Goal: Book appointment/travel/reservation

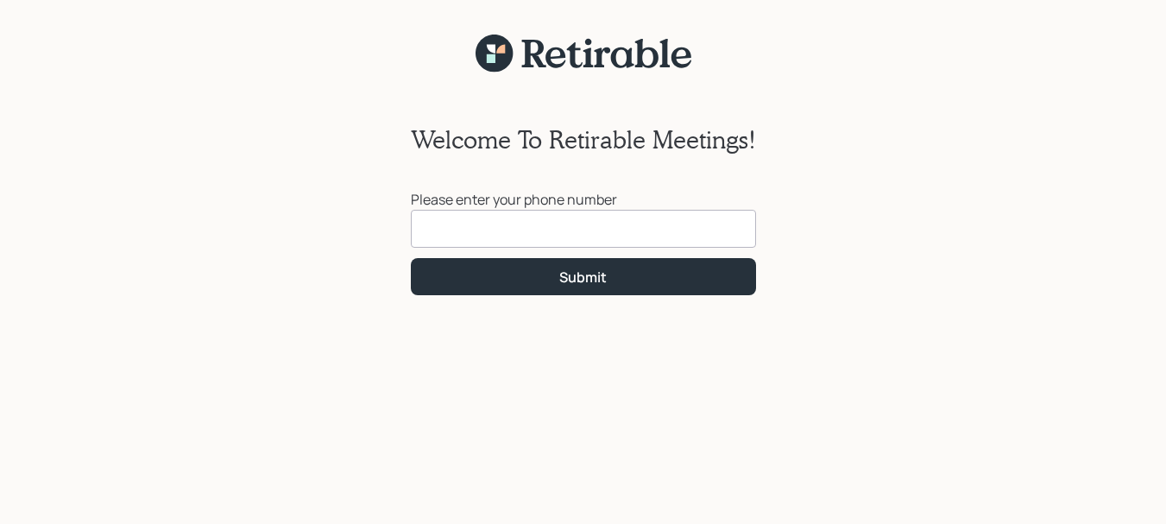
click at [463, 231] on input at bounding box center [583, 229] width 345 height 38
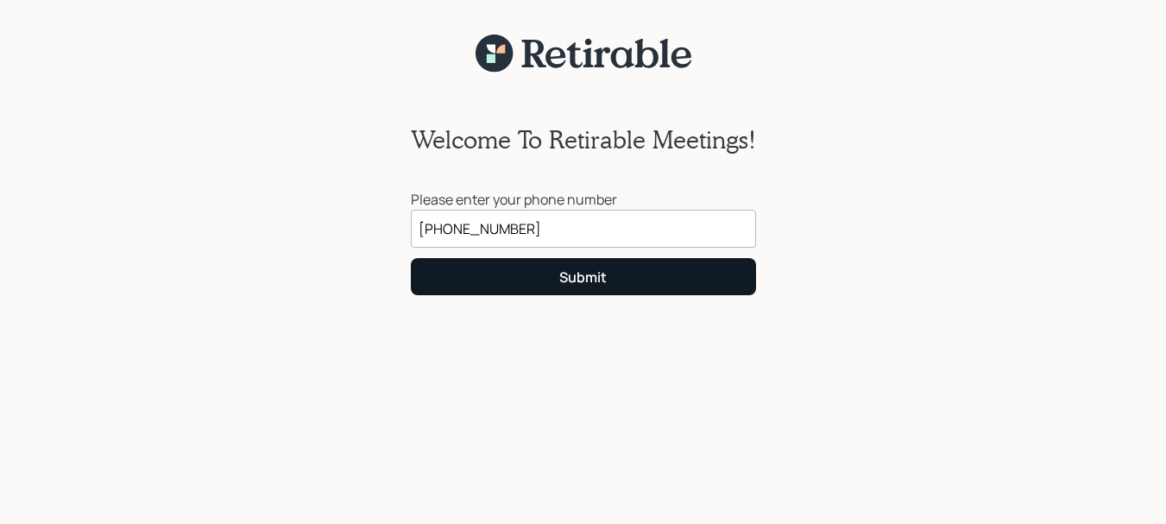
type input "[PHONE_NUMBER]"
click at [572, 280] on div "Submit" at bounding box center [582, 276] width 47 height 19
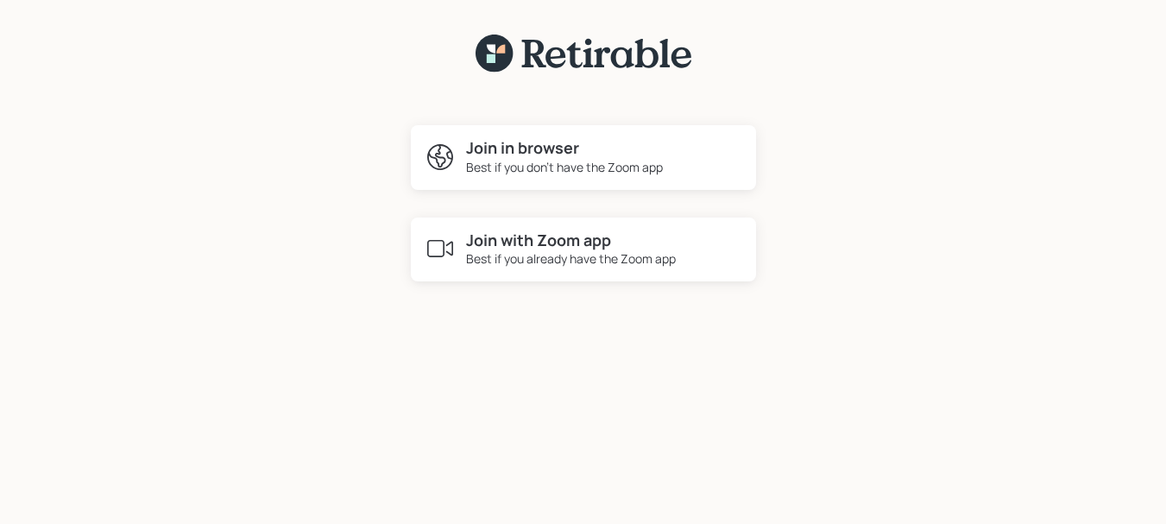
click at [533, 242] on h4 "Join with Zoom app" at bounding box center [571, 240] width 210 height 19
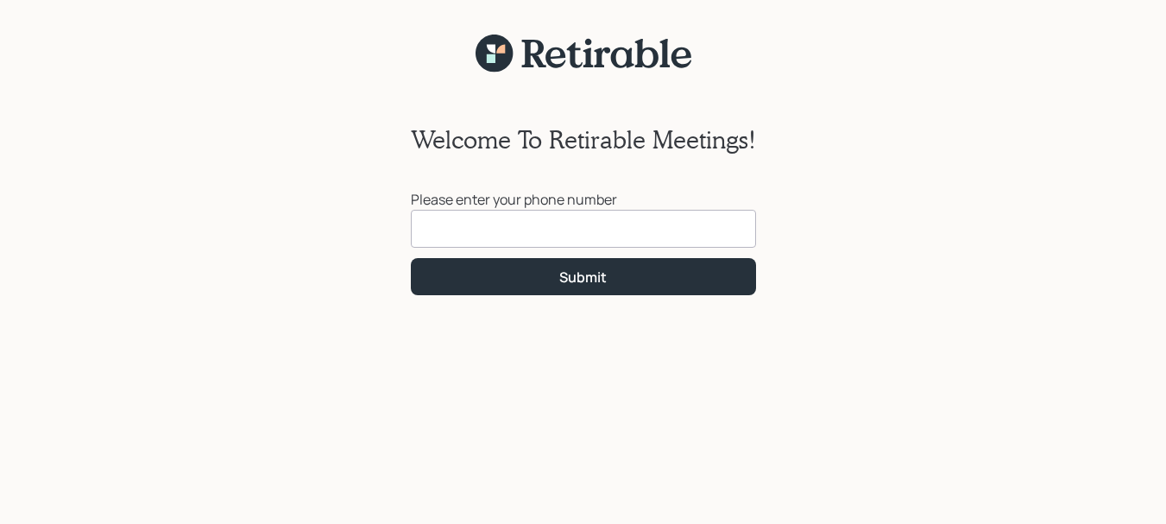
click at [444, 218] on input at bounding box center [583, 229] width 345 height 38
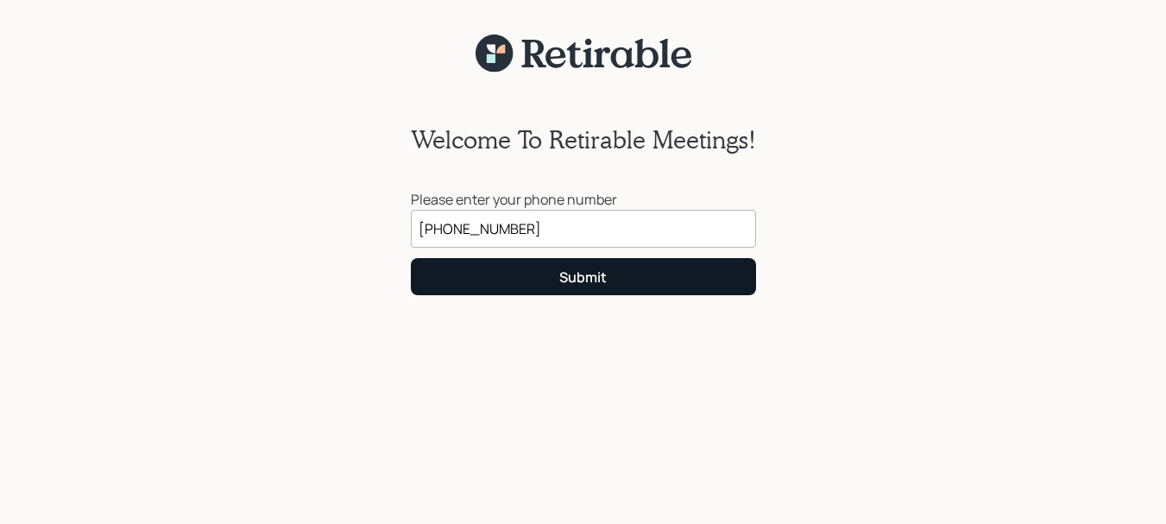
type input "[PHONE_NUMBER]"
click at [581, 274] on div "Submit" at bounding box center [582, 276] width 47 height 19
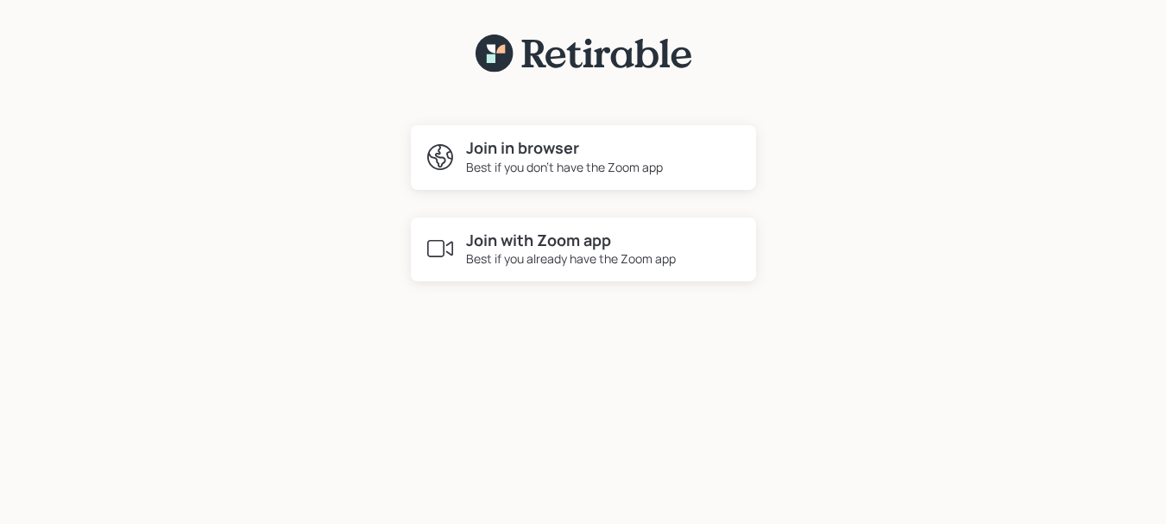
click at [540, 245] on h4 "Join with Zoom app" at bounding box center [571, 240] width 210 height 19
